Goal: Transaction & Acquisition: Purchase product/service

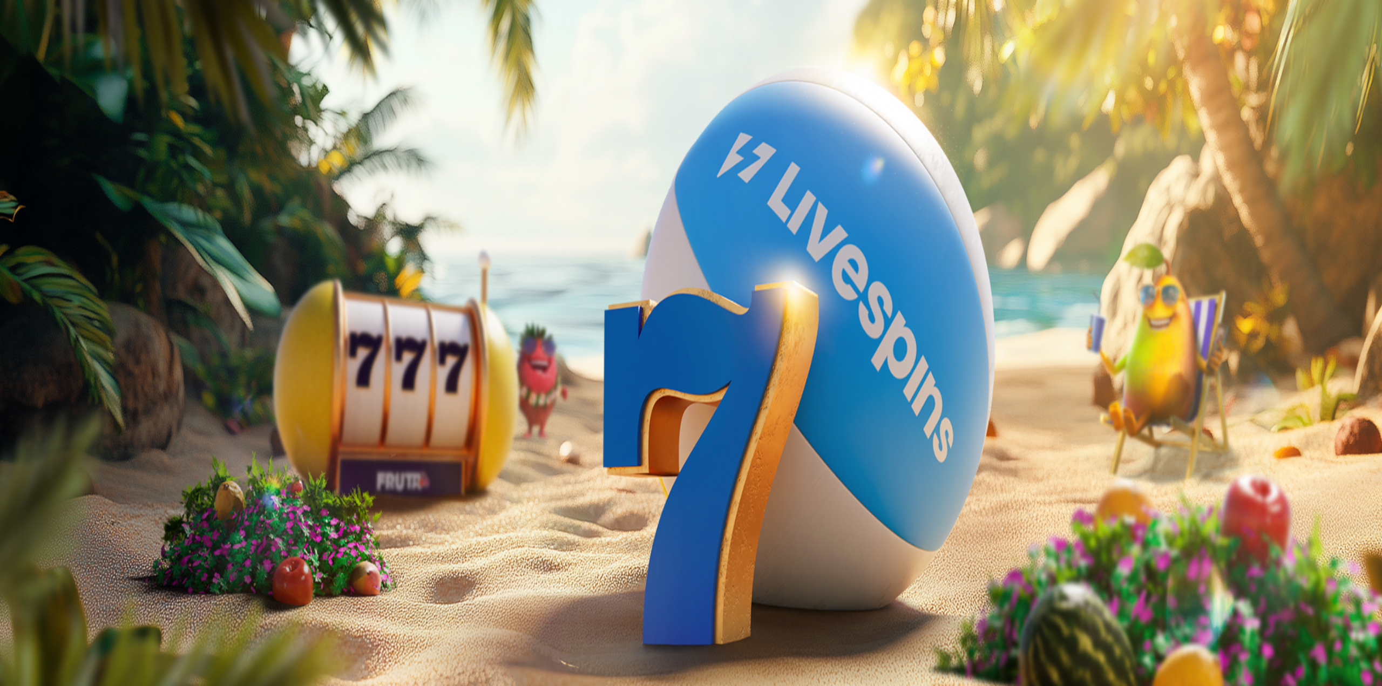
click at [39, 104] on button "Talletus 0.07 €" at bounding box center [30, 97] width 53 height 11
drag, startPoint x: 210, startPoint y: 227, endPoint x: 100, endPoint y: 210, distance: 111.1
click at [39, 225] on div "3h 17m 22s Taso 31 Onni [PERSON_NAME] 0.07 € Talletus 0.07 € Kasino Live Kasino…" at bounding box center [691, 579] width 1374 height 1150
type input "**"
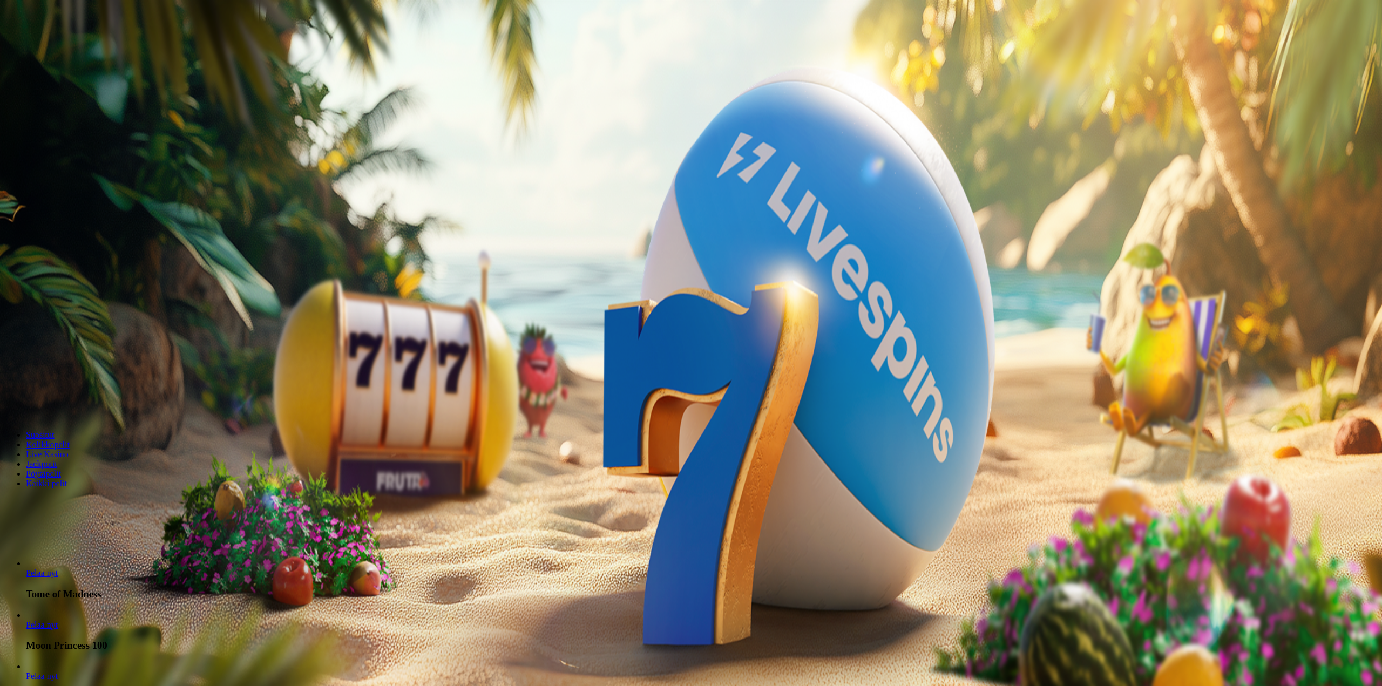
click at [532, 254] on div at bounding box center [691, 254] width 1374 height 0
click at [522, 254] on div at bounding box center [691, 254] width 1374 height 0
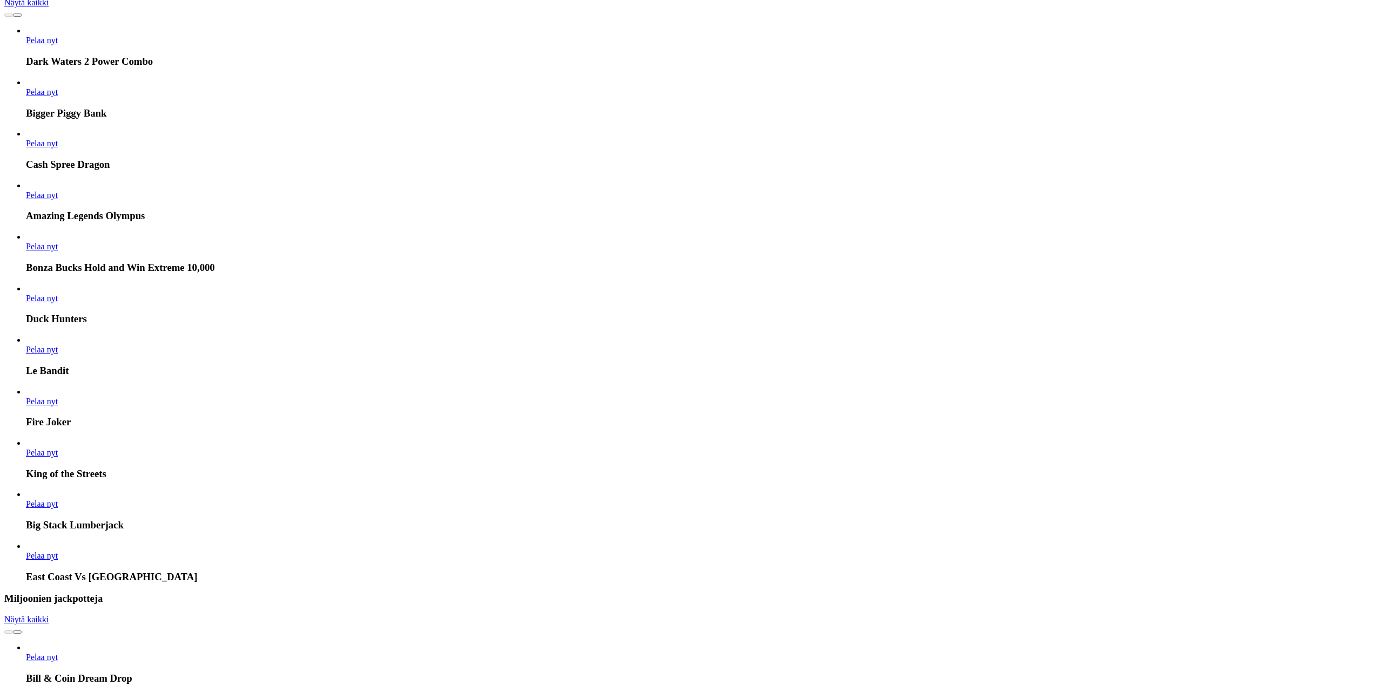
scroll to position [3240, 0]
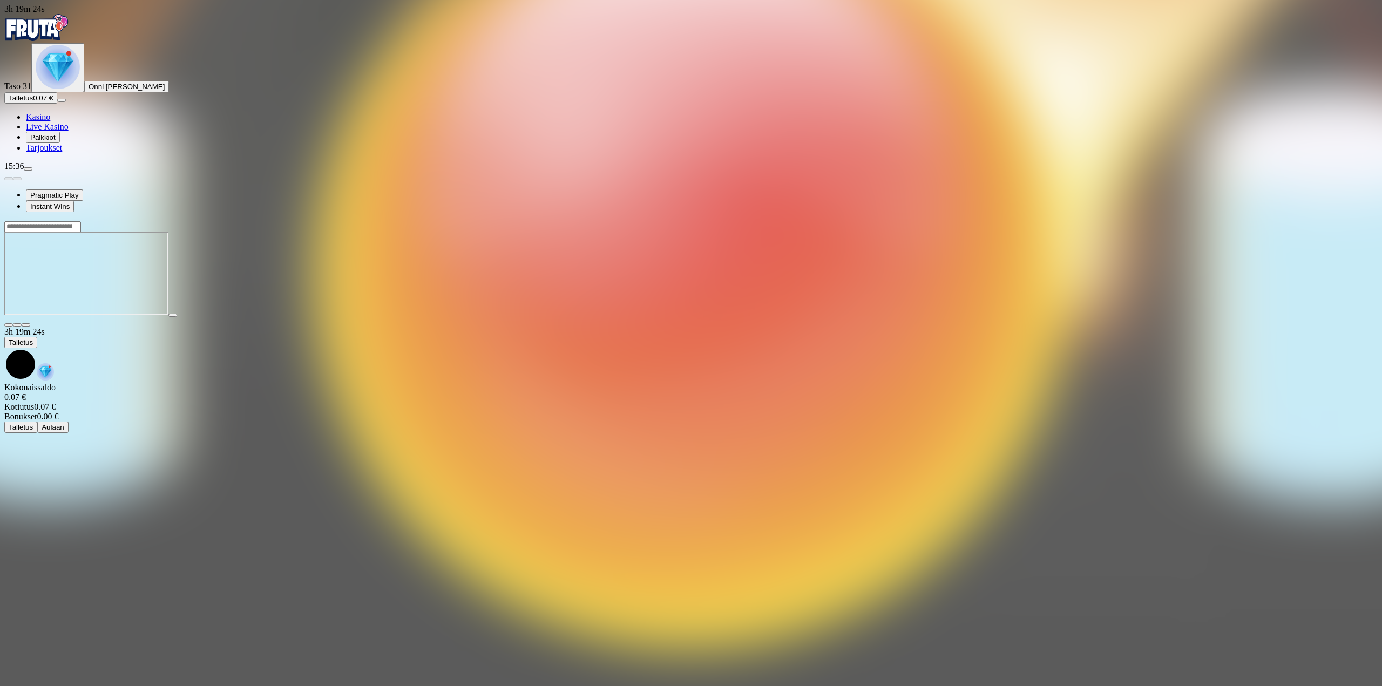
click at [69, 41] on img "Primary" at bounding box center [36, 27] width 65 height 27
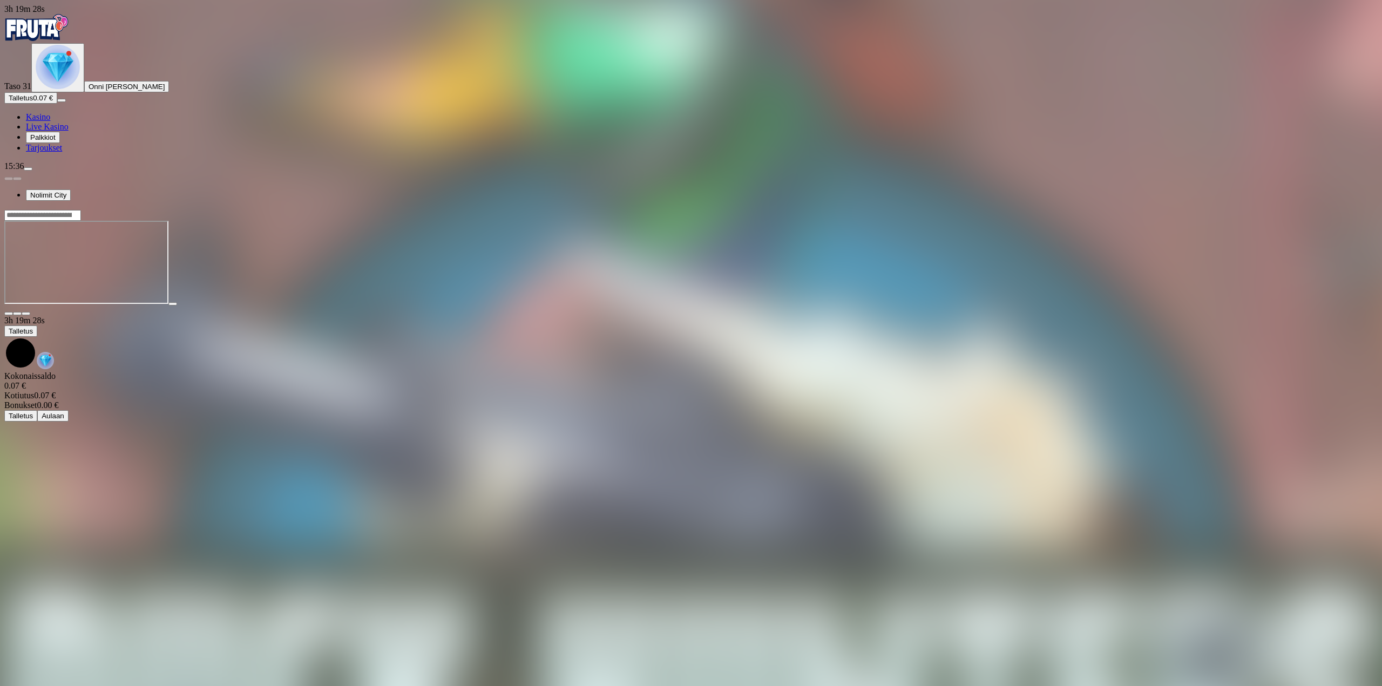
click at [1306, 210] on div at bounding box center [691, 263] width 1374 height 106
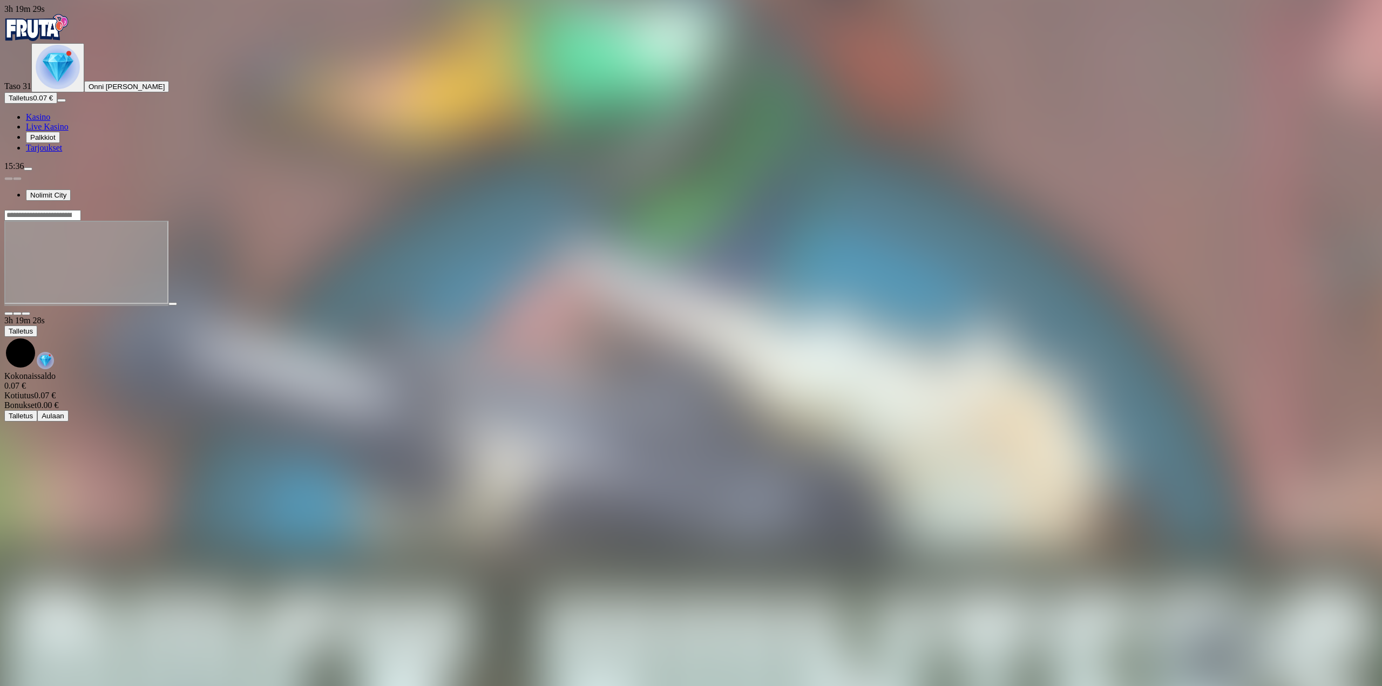
click at [1299, 210] on div at bounding box center [691, 263] width 1374 height 106
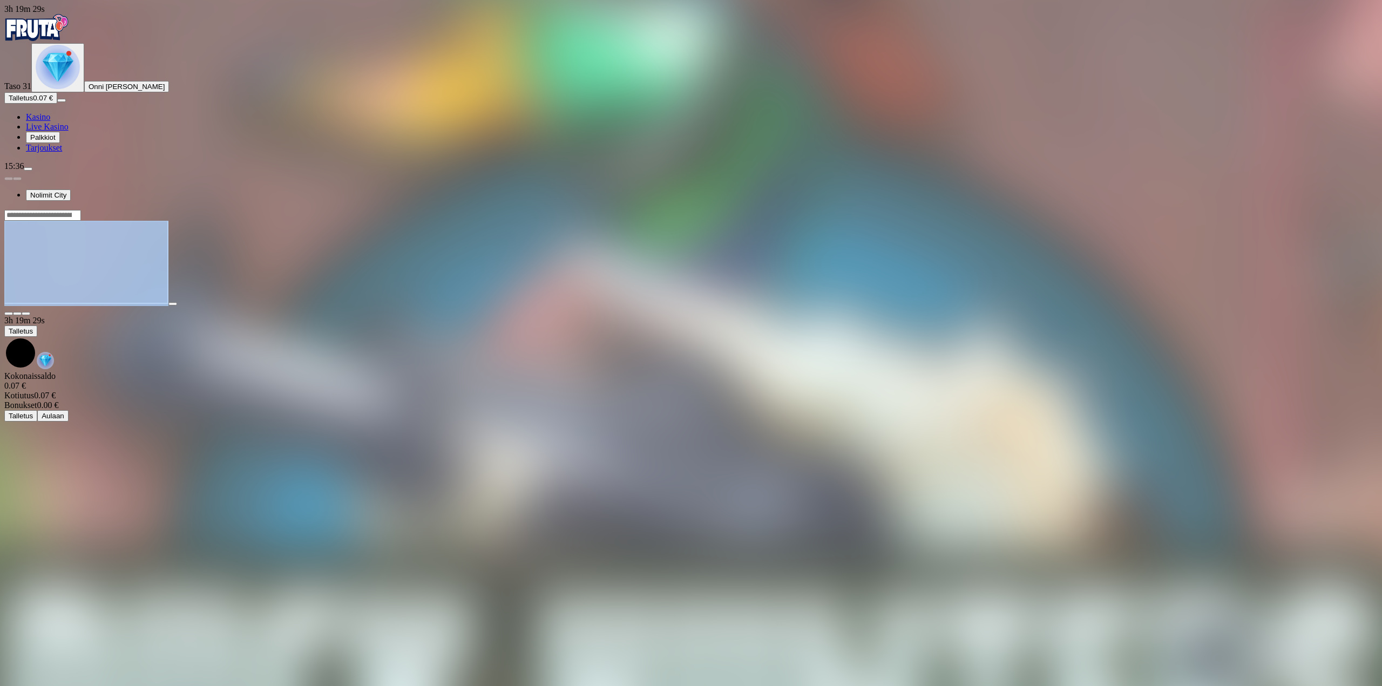
click at [1348, 255] on main "3h 19m 29s Talletus Kokonaissaldo 0.07 € Kotiutus 0.07 € Bonukset 0.00 € Tallet…" at bounding box center [691, 316] width 1374 height 212
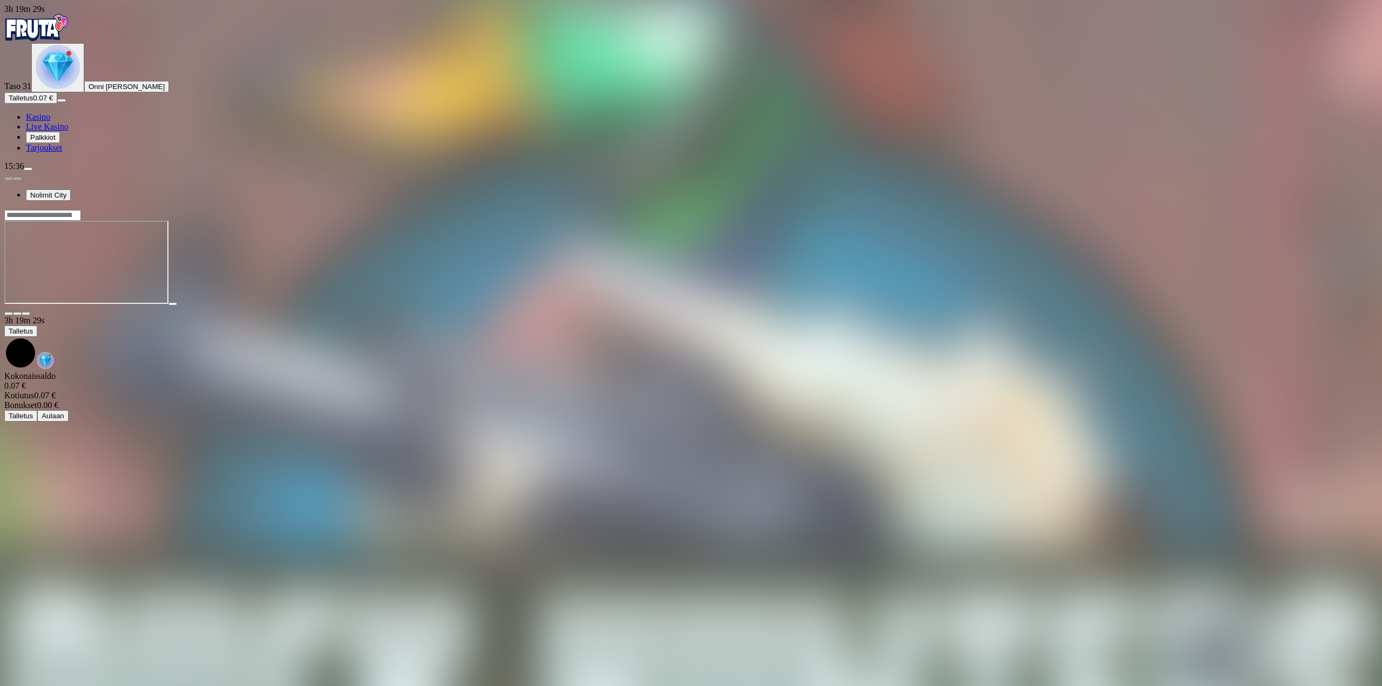
click at [1350, 259] on main "3h 19m 29s Talletus Kokonaissaldo 0.07 € Kotiutus 0.07 € Bonukset 0.00 € Tallet…" at bounding box center [691, 316] width 1374 height 212
click at [30, 312] on button "button" at bounding box center [26, 313] width 9 height 3
